Goal: Check status

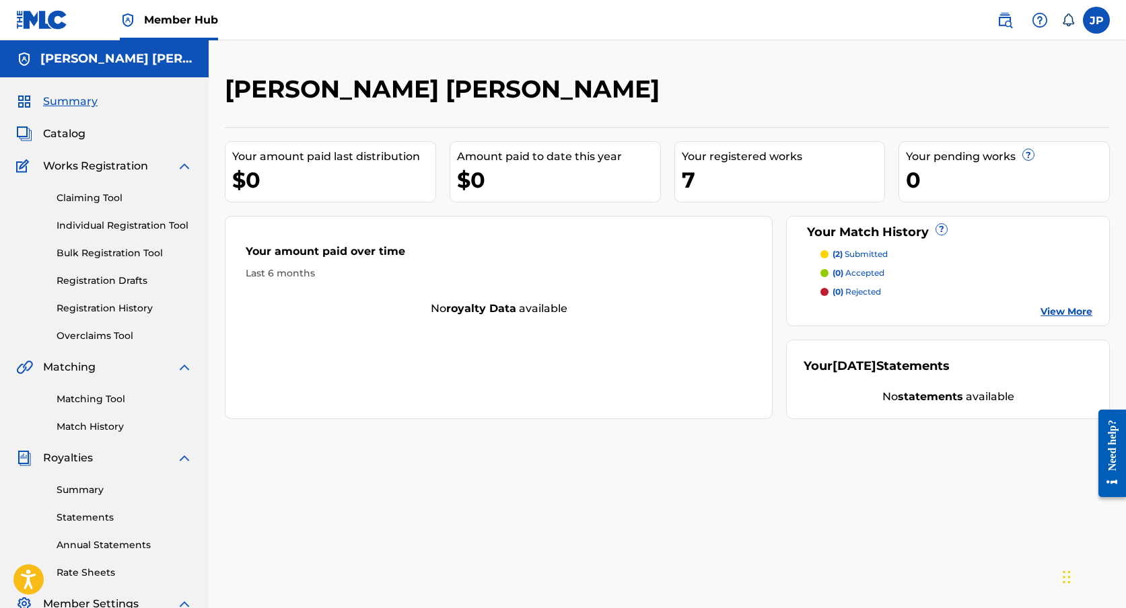
click at [1062, 313] on link "View More" at bounding box center [1067, 312] width 52 height 14
click at [1063, 310] on link "View More" at bounding box center [1067, 312] width 52 height 14
